Goal: Task Accomplishment & Management: Manage account settings

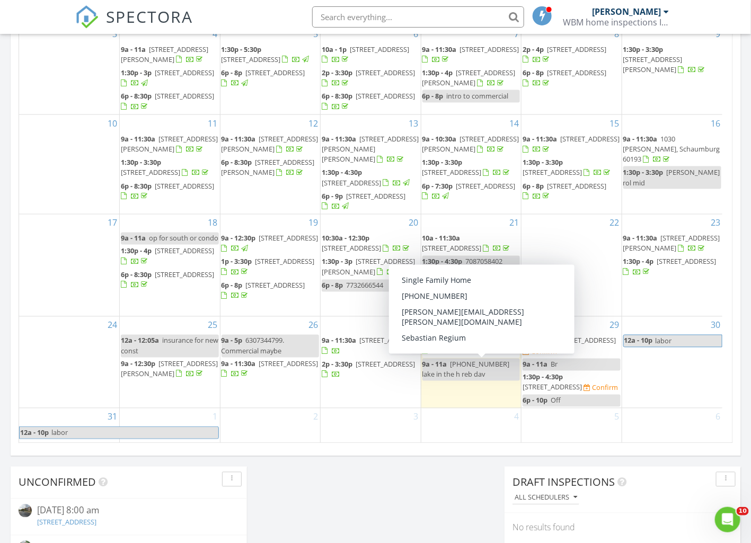
scroll to position [985, 772]
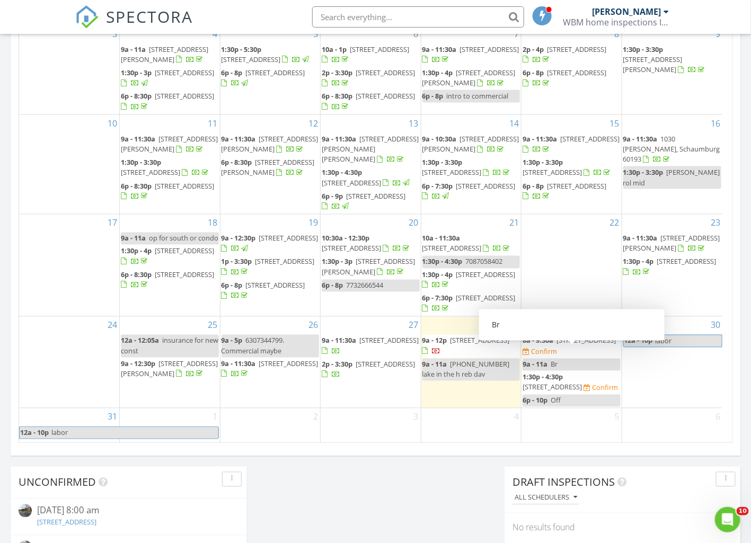
click at [548, 235] on div "August 2025 today list day week cal wk 4 wk month Sun Mon Tue Wed Thu Fri Sat 2…" at bounding box center [376, 210] width 730 height 482
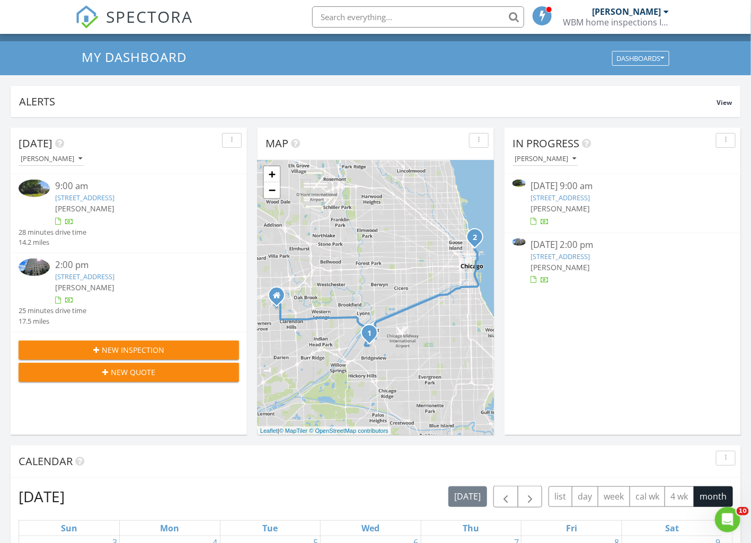
scroll to position [0, 0]
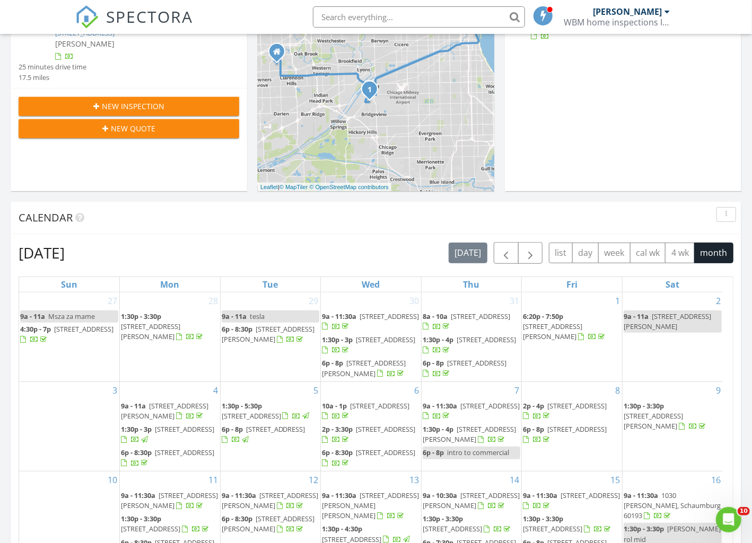
scroll to position [264, 0]
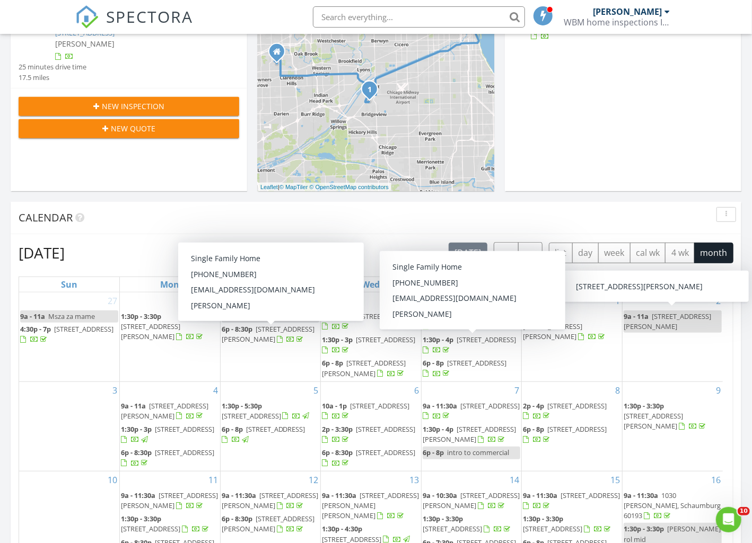
click at [684, 213] on div "Calendar" at bounding box center [368, 218] width 699 height 16
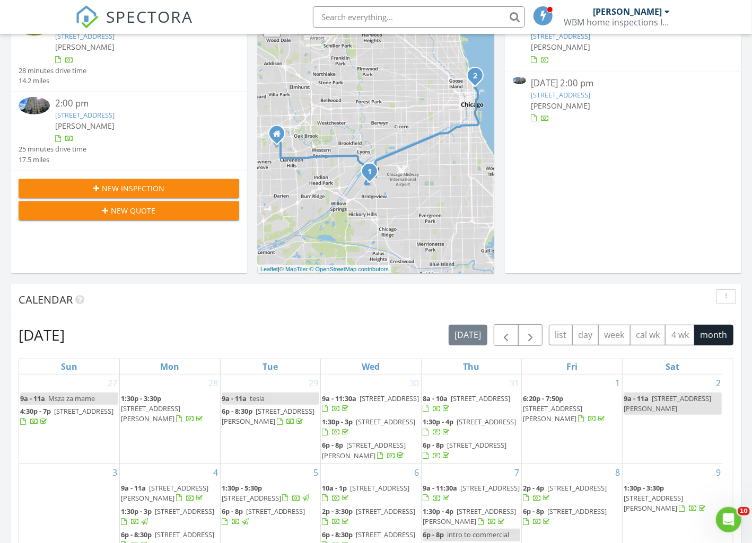
scroll to position [0, 0]
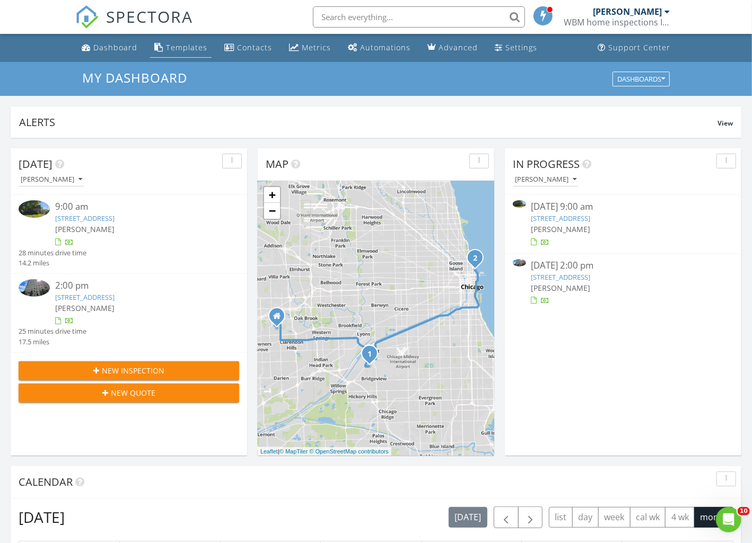
click at [184, 46] on div "Templates" at bounding box center [186, 47] width 41 height 10
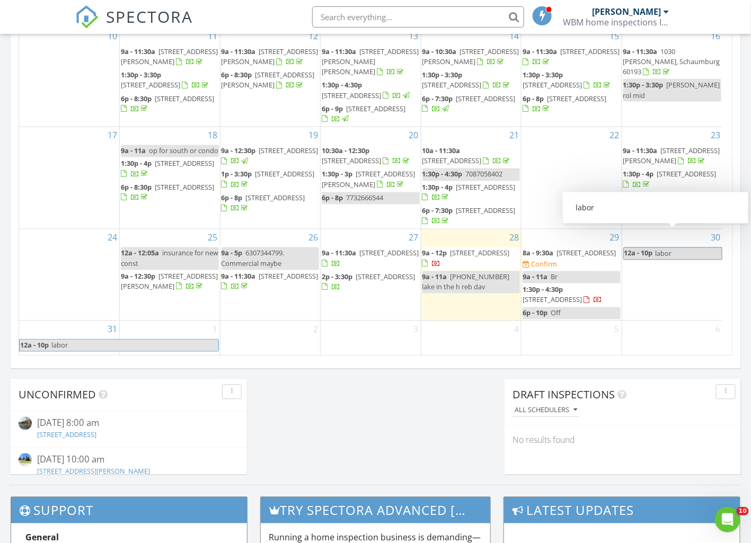
scroll to position [596, 0]
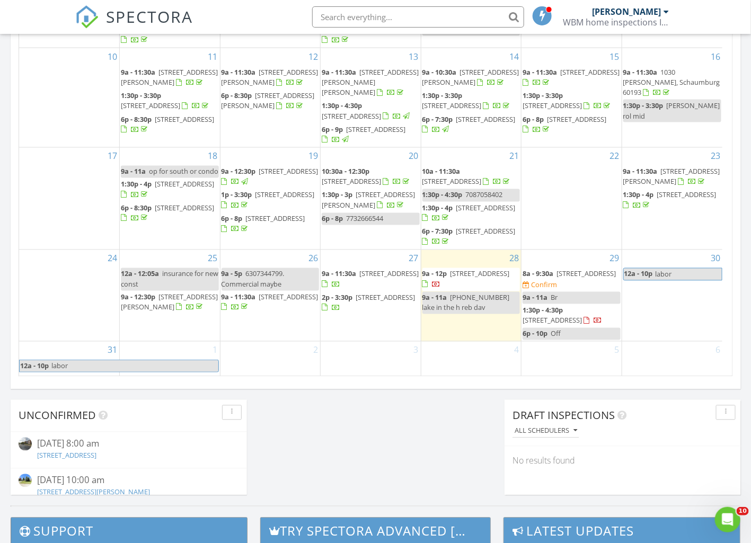
click at [356, 293] on span "2p - 3:30p 850 N Lake Shore Dr 1609, Chicago 60611" at bounding box center [371, 303] width 98 height 21
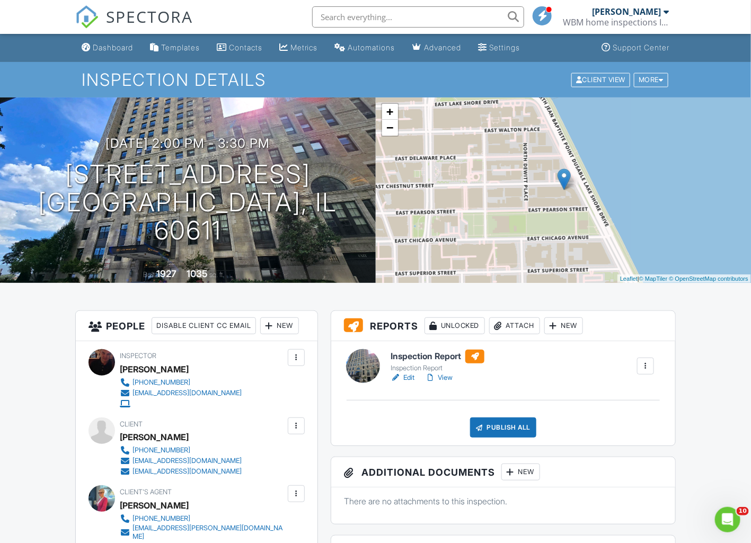
click at [450, 377] on link "View" at bounding box center [439, 378] width 28 height 11
click at [100, 47] on div "Dashboard" at bounding box center [113, 47] width 40 height 9
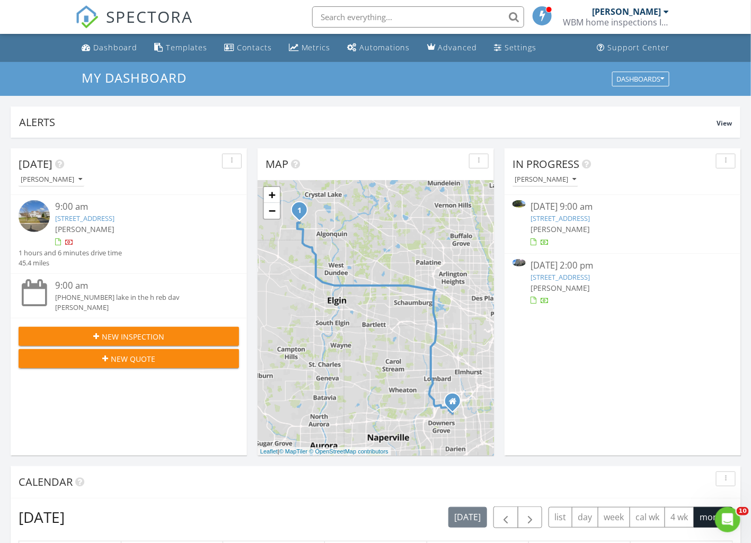
click at [558, 217] on link "6755 Maple Ct, Bridgeview, IL 60455" at bounding box center [560, 219] width 59 height 10
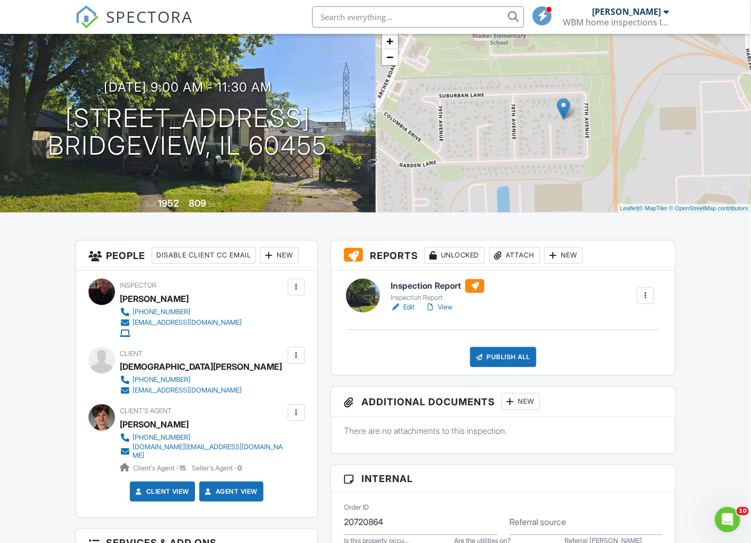
scroll to position [66, 0]
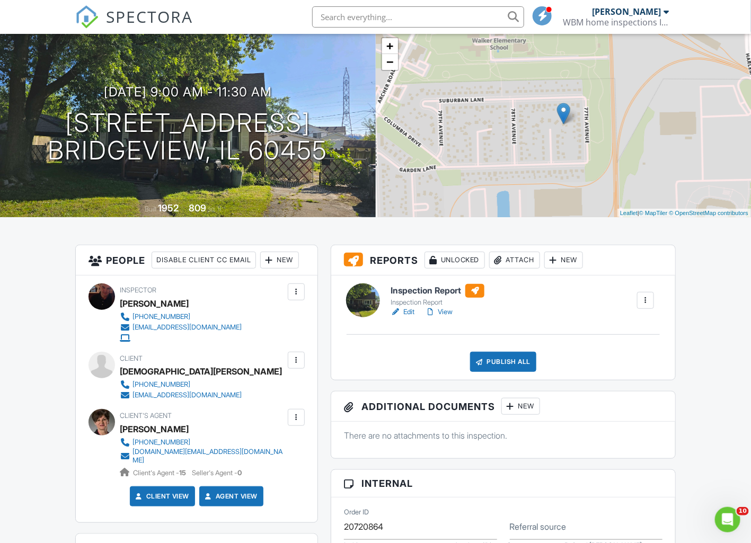
click at [446, 308] on link "View" at bounding box center [439, 312] width 28 height 11
